Goal: Task Accomplishment & Management: Complete application form

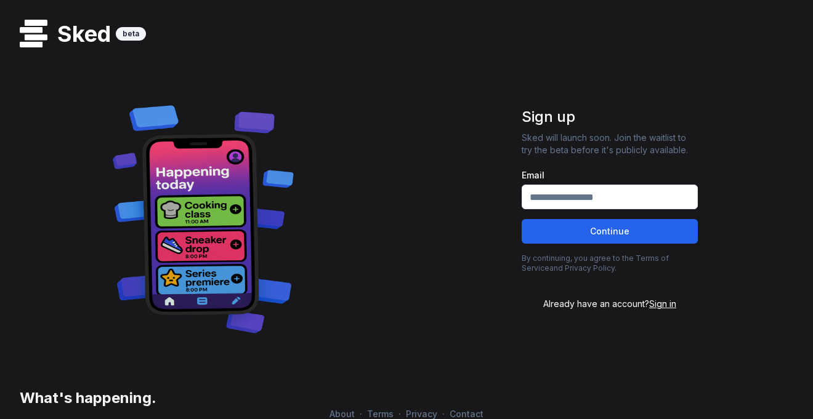
click at [569, 195] on input "Email" at bounding box center [609, 197] width 176 height 25
type input "**********"
click at [569, 230] on button "Continue" at bounding box center [609, 231] width 176 height 25
